Goal: Navigation & Orientation: Find specific page/section

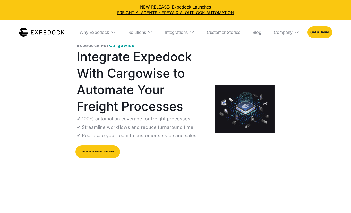
select select
click at [299, 33] on img at bounding box center [296, 32] width 5 height 5
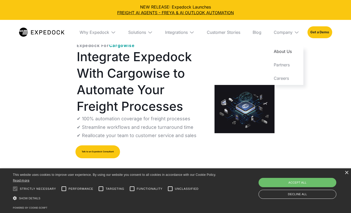
click at [284, 51] on link "About Us" at bounding box center [287, 51] width 34 height 13
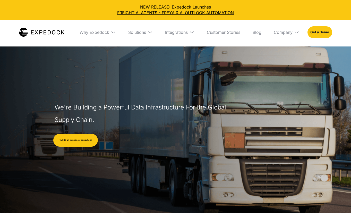
select select
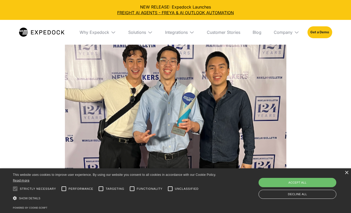
scroll to position [747, 0]
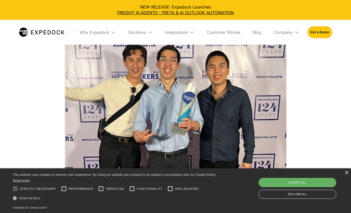
click at [298, 182] on div "Accept all" at bounding box center [298, 182] width 78 height 9
checkbox input "true"
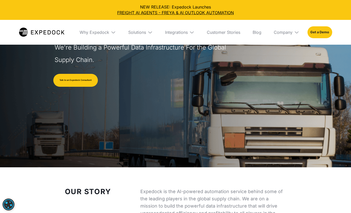
scroll to position [0, 0]
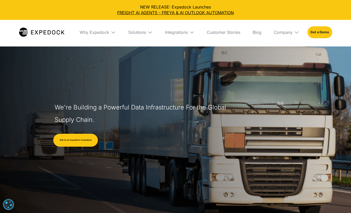
click at [295, 31] on img at bounding box center [296, 32] width 5 height 5
